Goal: Use online tool/utility: Utilize a website feature to perform a specific function

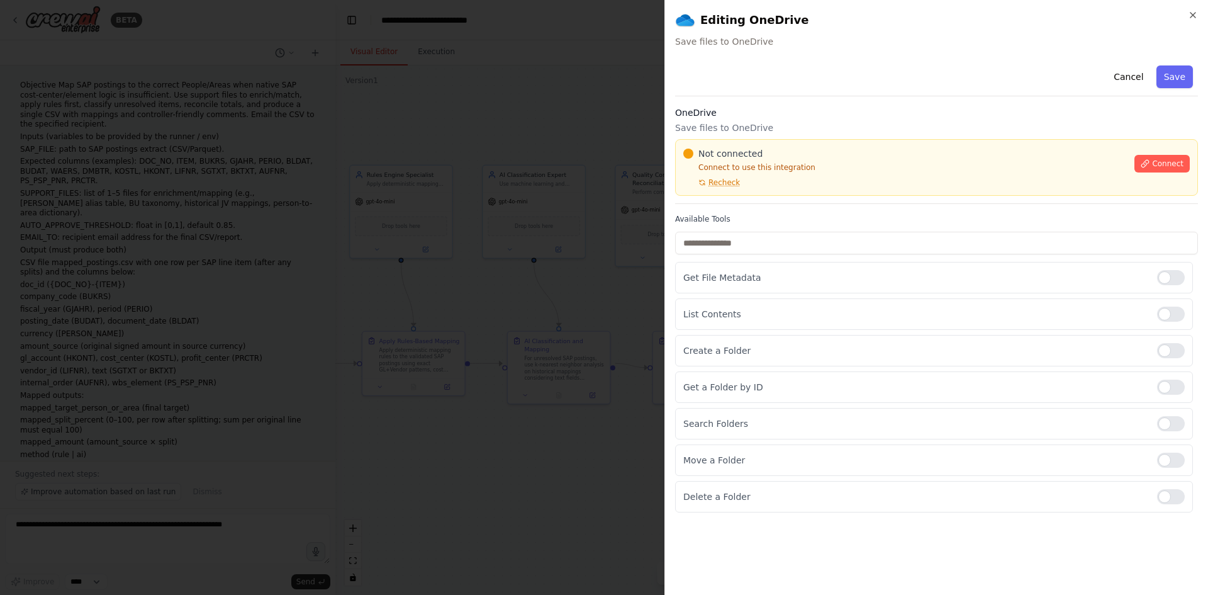
scroll to position [3248, 0]
click at [827, 167] on p "Connect to use this integration" at bounding box center [905, 167] width 444 height 10
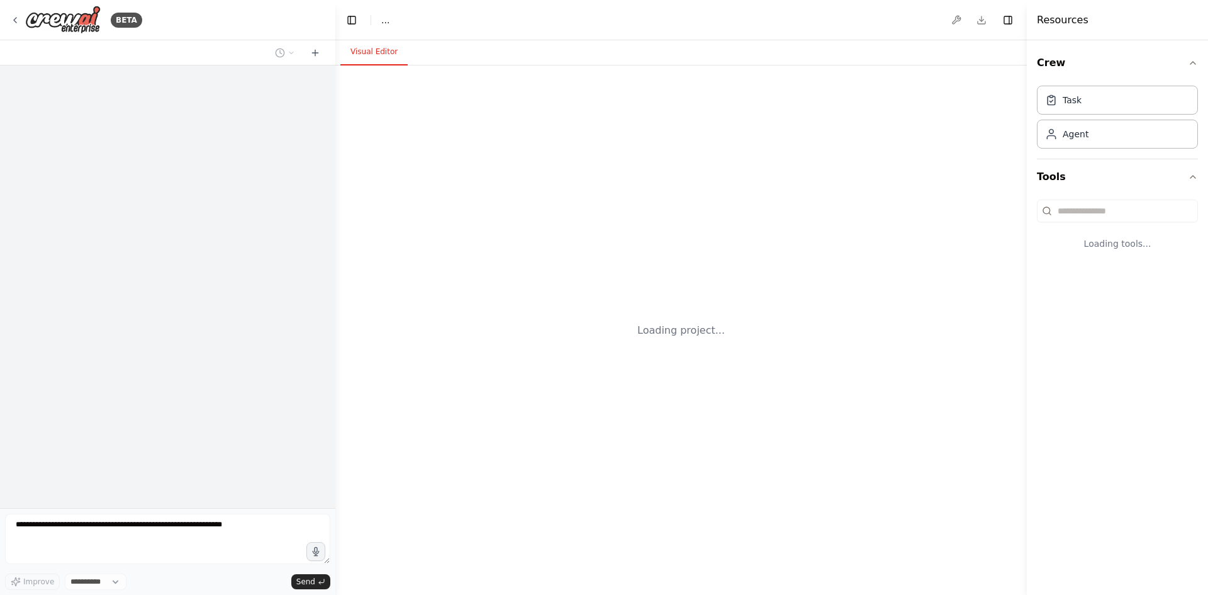
select select "****"
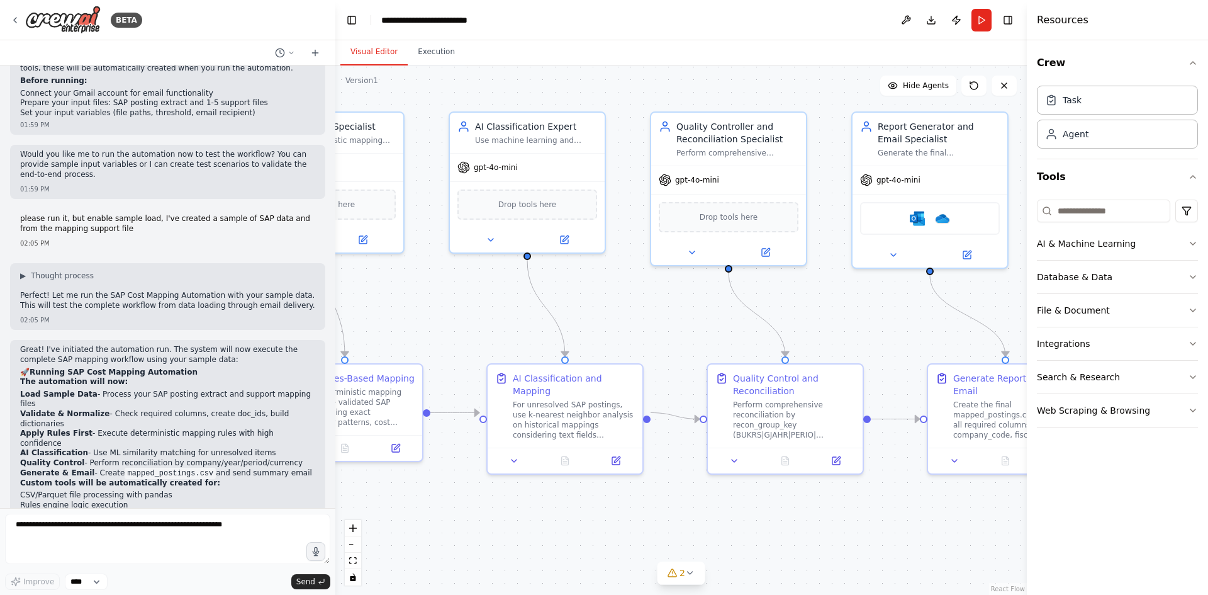
drag, startPoint x: 795, startPoint y: 331, endPoint x: 403, endPoint y: 303, distance: 393.1
click at [369, 310] on div ".deletable-edge-delete-btn { width: 20px; height: 20px; border: 0px solid #ffff…" at bounding box center [681, 329] width 692 height 529
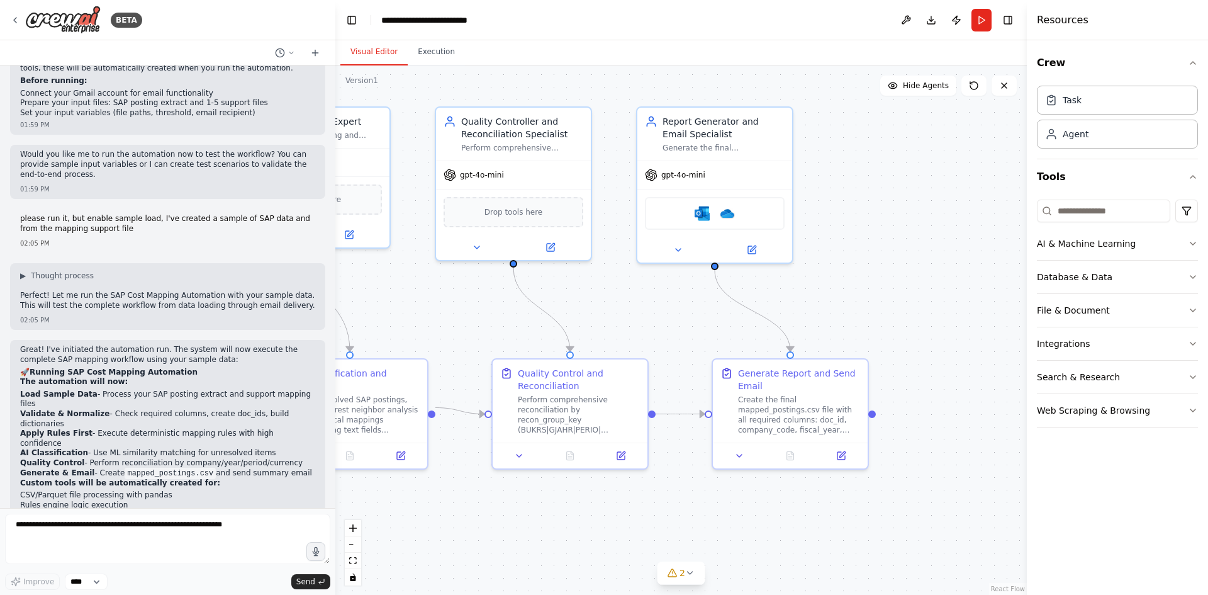
drag, startPoint x: 787, startPoint y: 292, endPoint x: 643, endPoint y: 288, distance: 144.2
click at [643, 291] on div ".deletable-edge-delete-btn { width: 20px; height: 20px; border: 0px solid #ffff…" at bounding box center [681, 329] width 692 height 529
click at [686, 246] on button at bounding box center [676, 247] width 71 height 15
